Goal: Transaction & Acquisition: Purchase product/service

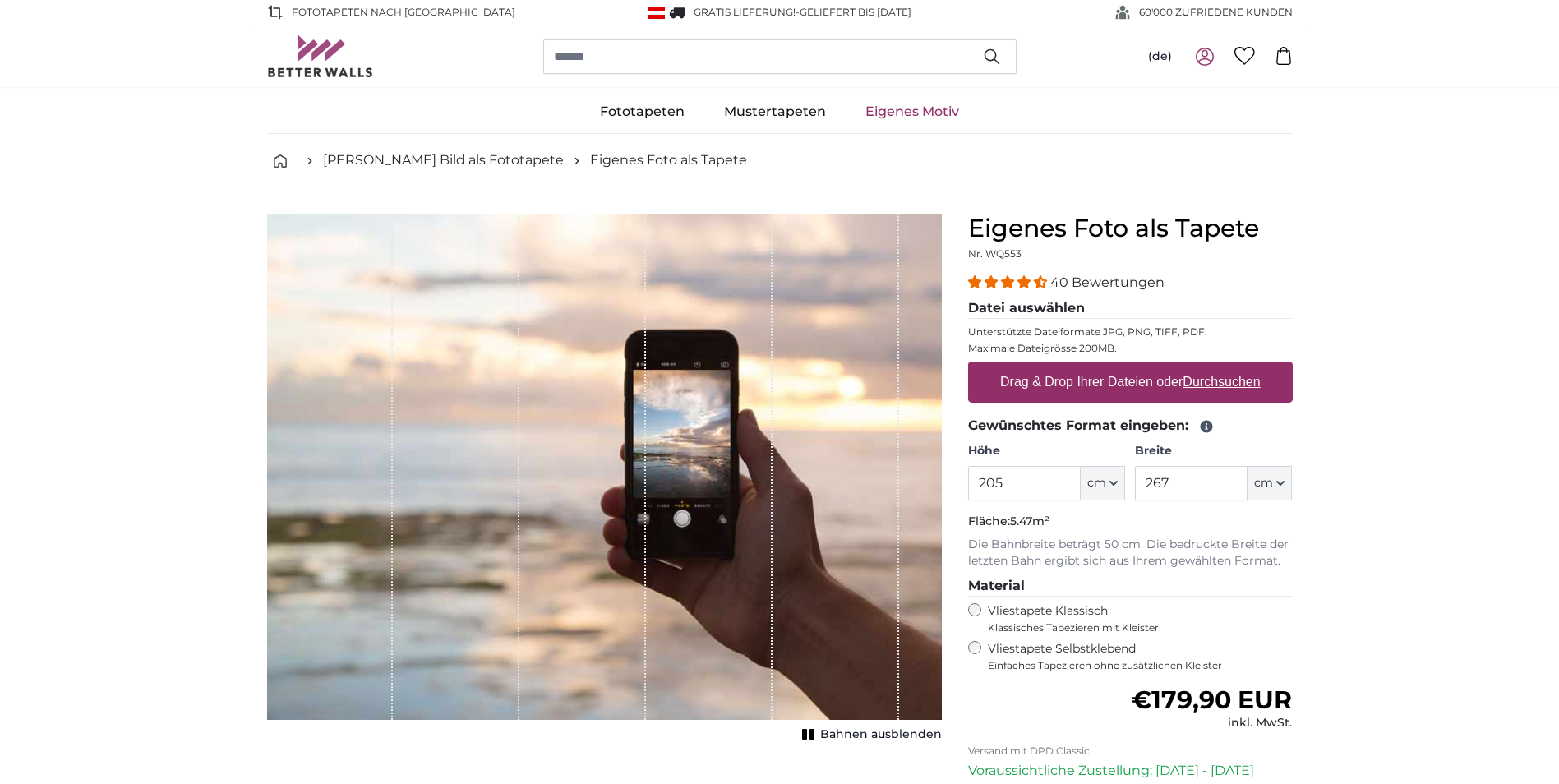
type input "205"
click at [1188, 489] on input "267" at bounding box center [1191, 482] width 113 height 34
type input "2"
type input "110,5"
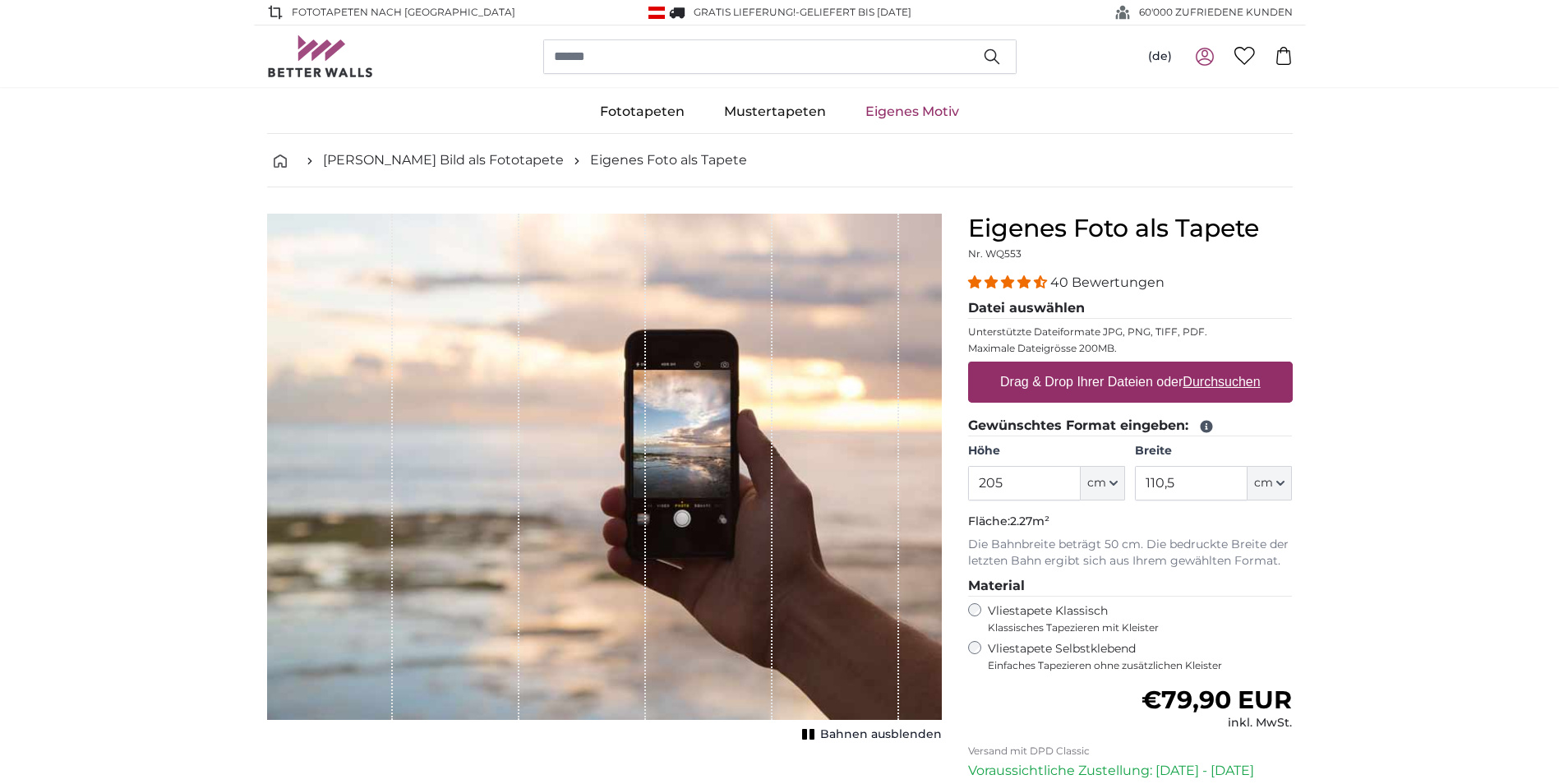
click at [1103, 374] on label "Drag & Drop Ihrer Dateien oder Durchsuchen" at bounding box center [1130, 381] width 273 height 32
click at [1103, 366] on input "Drag & Drop Ihrer Dateien oder Durchsuchen" at bounding box center [1130, 364] width 324 height 5
type input "**********"
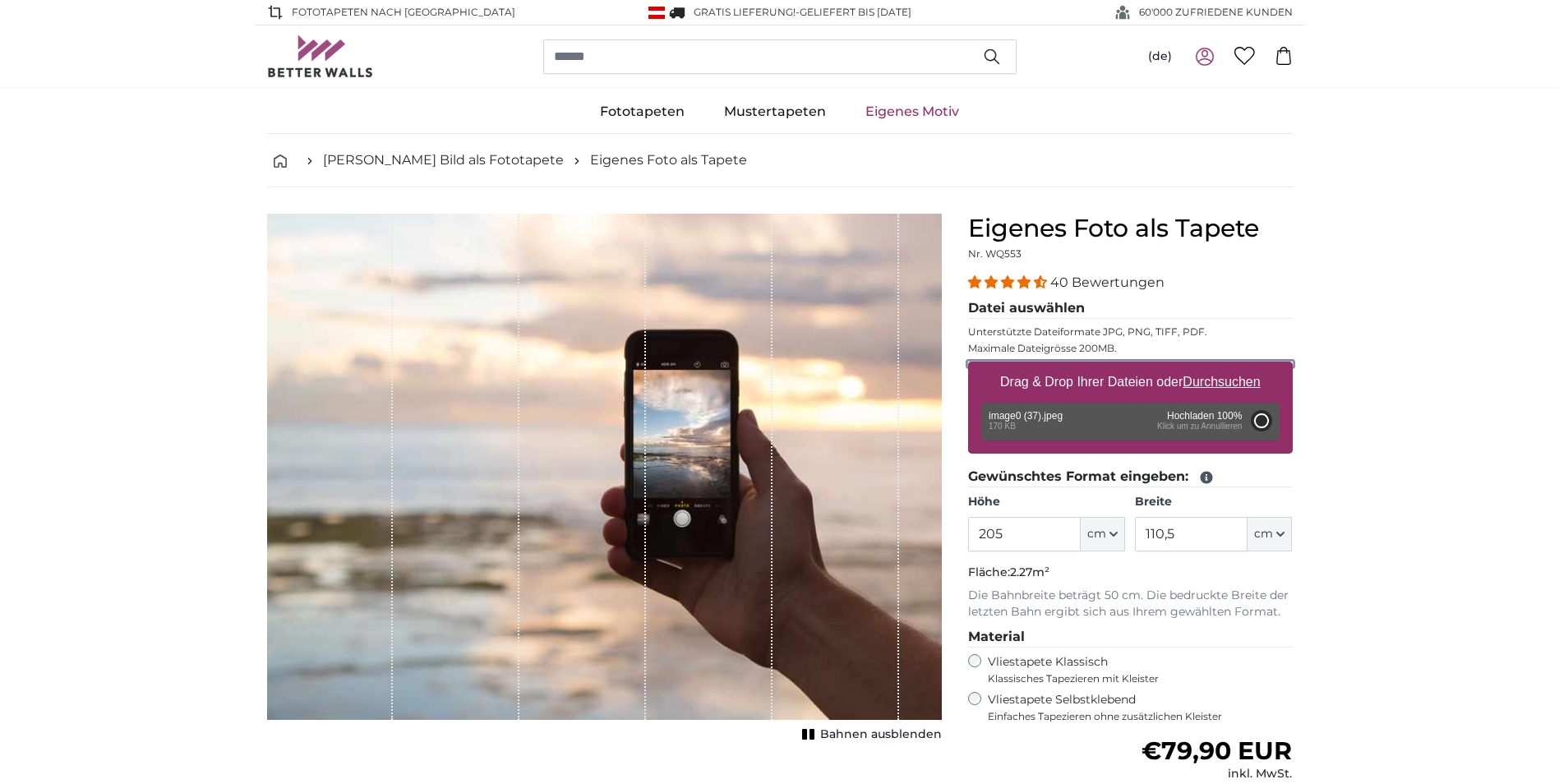
type input "81"
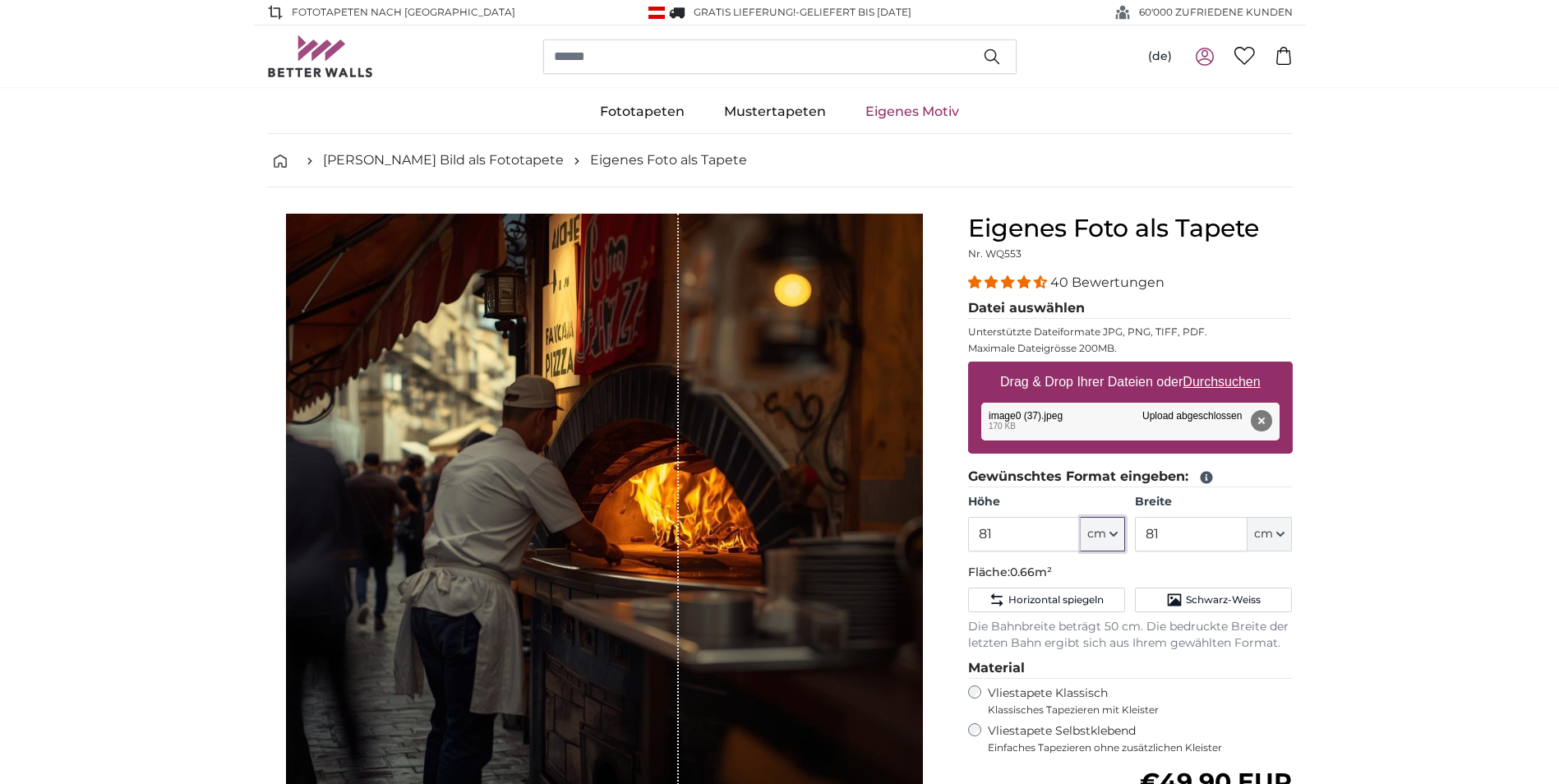
click at [1106, 539] on span "cm" at bounding box center [1096, 533] width 19 height 17
click at [1035, 551] on input "81" at bounding box center [1024, 533] width 113 height 34
type input "8"
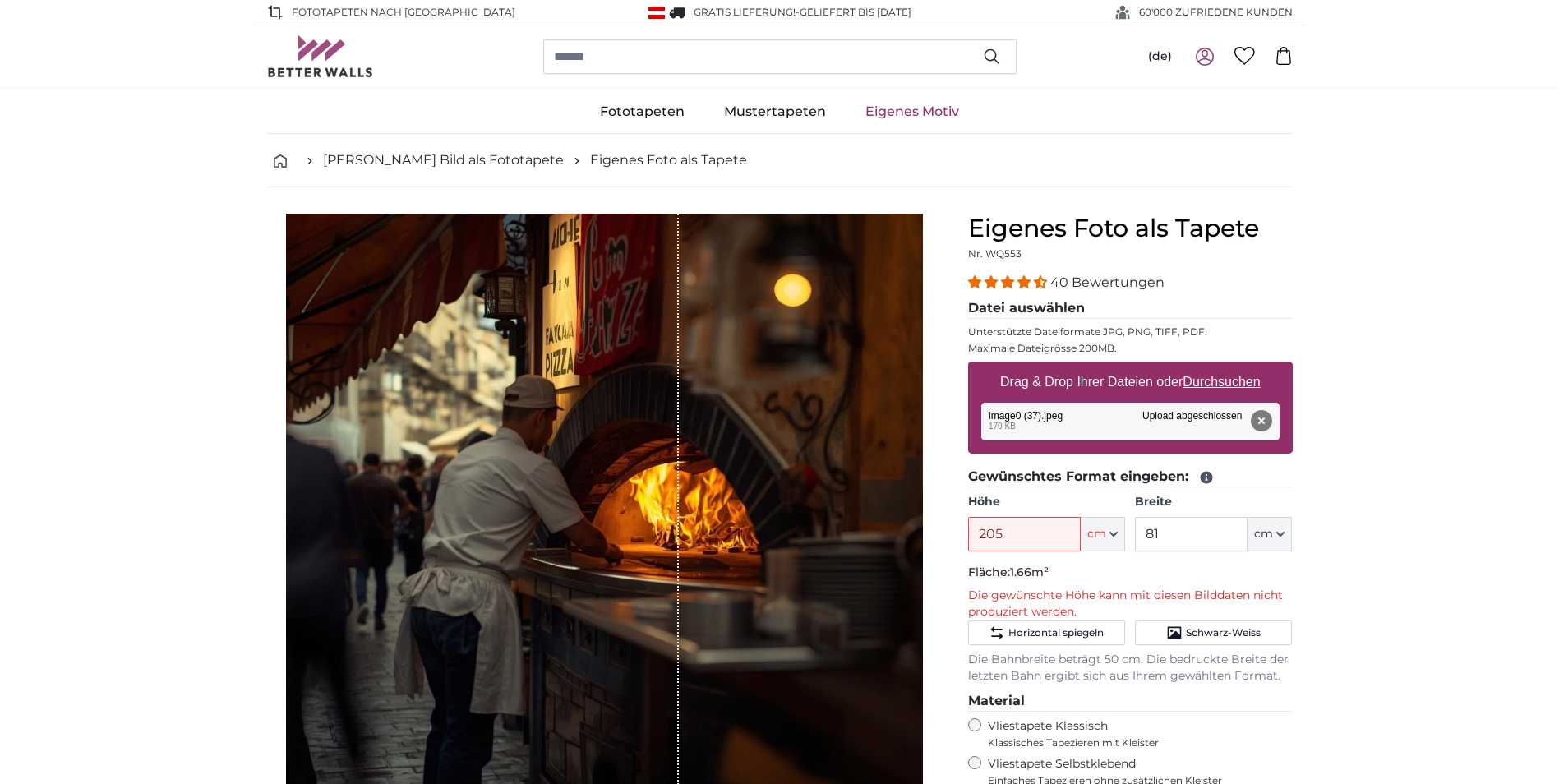
click at [1040, 537] on input "205" at bounding box center [1024, 533] width 113 height 34
type input "2"
click at [1006, 539] on input "100" at bounding box center [1024, 533] width 113 height 34
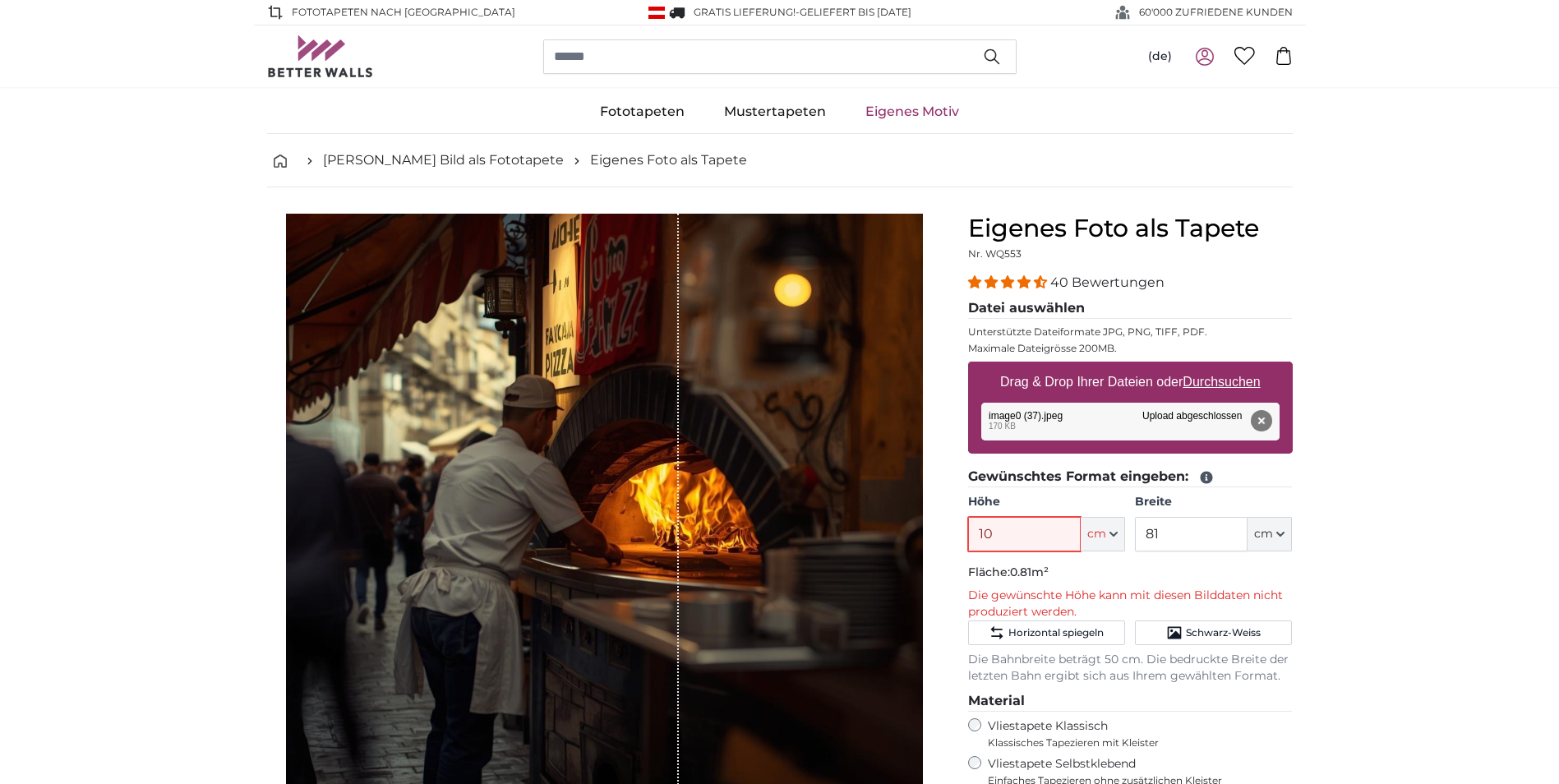
type input "1"
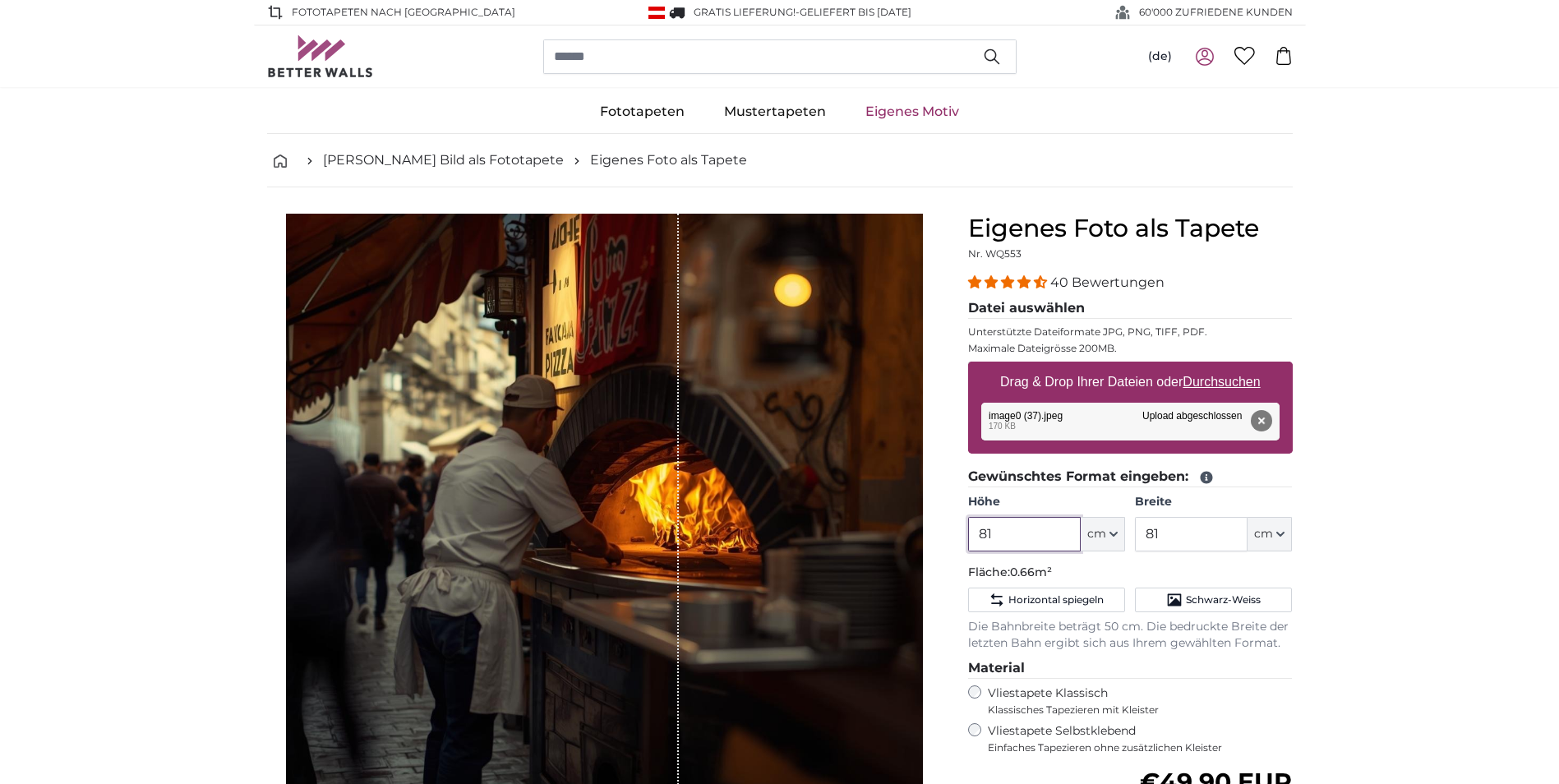
type input "81"
click at [374, 483] on div "1 of 1" at bounding box center [483, 532] width 393 height 637
